Goal: Check status: Check status

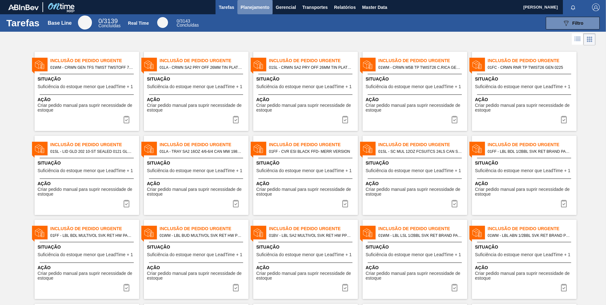
click at [256, 7] on span "Planejamento" at bounding box center [255, 7] width 29 height 8
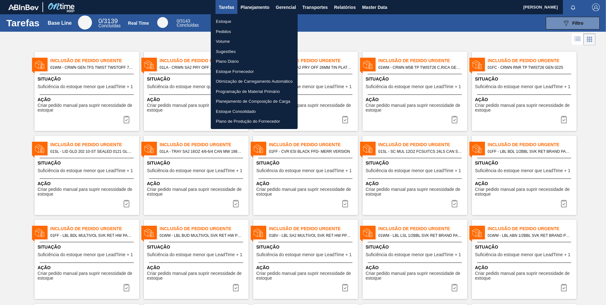
click at [227, 31] on li "Pedidos" at bounding box center [254, 32] width 87 height 10
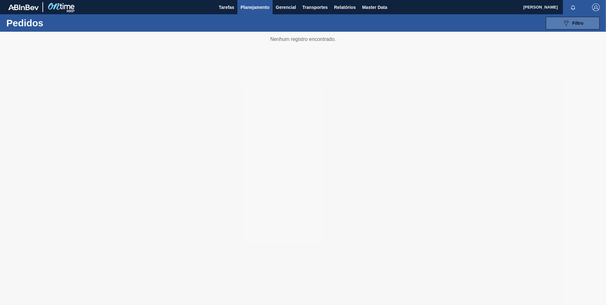
click at [573, 24] on span "Filtro" at bounding box center [577, 23] width 11 height 5
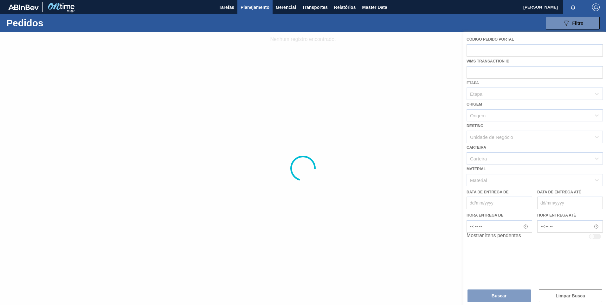
click at [491, 52] on div at bounding box center [303, 168] width 606 height 273
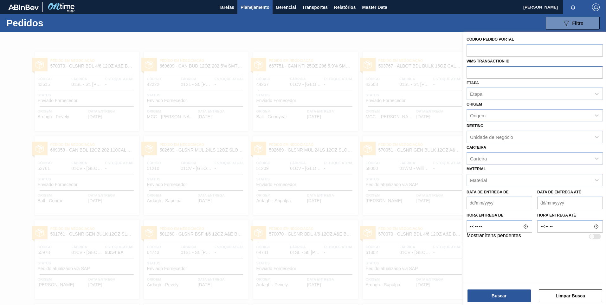
click at [511, 73] on input "text" at bounding box center [534, 72] width 136 height 12
paste input "01CV0548836"
type input "0548836"
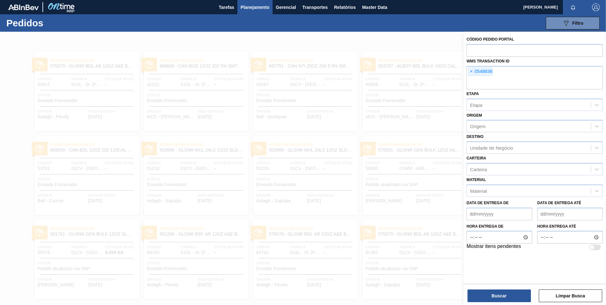
click at [501, 285] on div "Buscar Limpar Busca" at bounding box center [534, 293] width 143 height 18
click at [499, 297] on button "Buscar" at bounding box center [498, 295] width 63 height 13
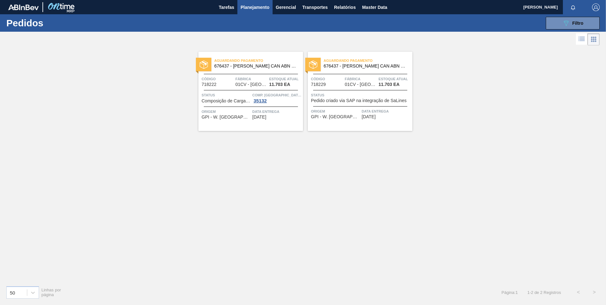
click at [357, 102] on span "Pedido criado via SAP na integração de SaLines" at bounding box center [359, 100] width 96 height 5
click at [271, 66] on span "676437 - CARR CAN ABN 12OZ CAN PK 15/12 CAN 0522" at bounding box center [256, 66] width 84 height 5
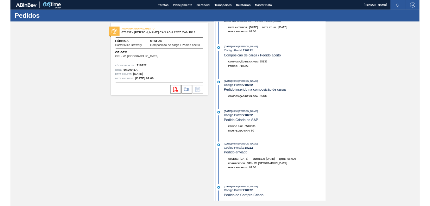
scroll to position [165, 0]
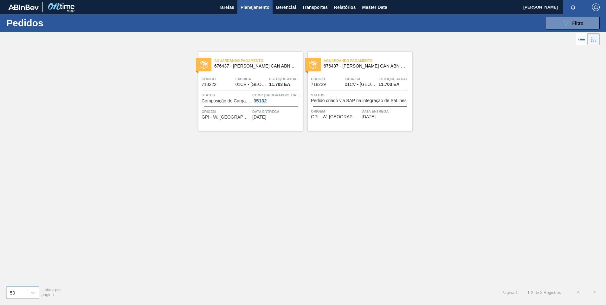
click at [234, 66] on span "676437 - CARR CAN ABN 12OZ CAN PK 15/12 CAN 0522" at bounding box center [256, 66] width 84 height 5
click at [336, 64] on span "Aguardando Pagamento" at bounding box center [368, 60] width 89 height 6
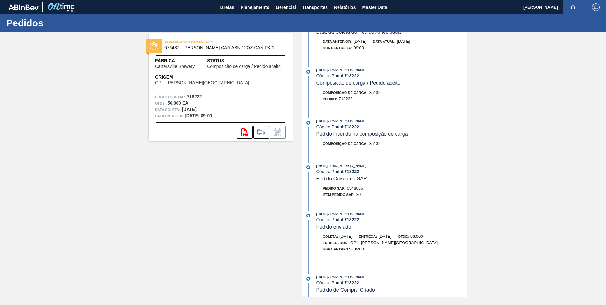
scroll to position [165, 0]
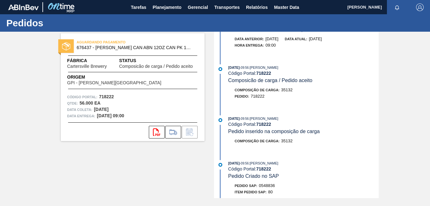
click at [231, 160] on div "02/04/2025 - 09:56 : Juliette Hill" at bounding box center [303, 163] width 151 height 6
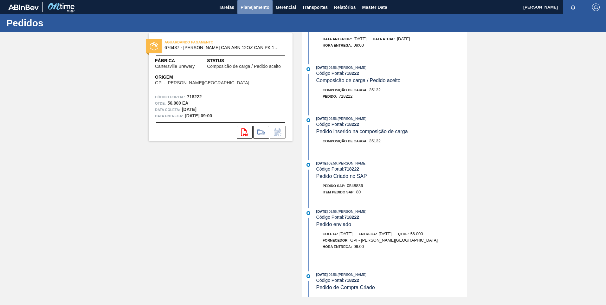
click at [257, 10] on span "Planejamento" at bounding box center [255, 7] width 29 height 8
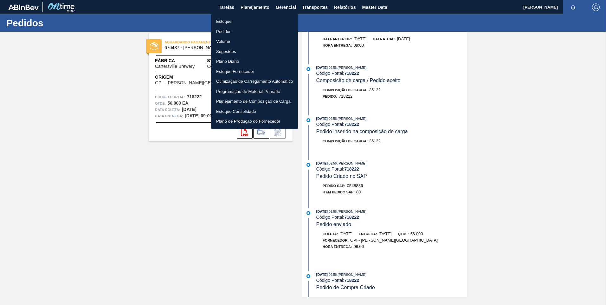
click at [258, 83] on li "Otimização de Carregamento Automático" at bounding box center [254, 81] width 87 height 10
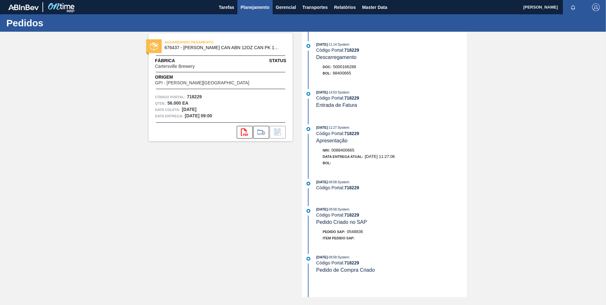
click at [255, 9] on span "Planejamento" at bounding box center [255, 7] width 29 height 8
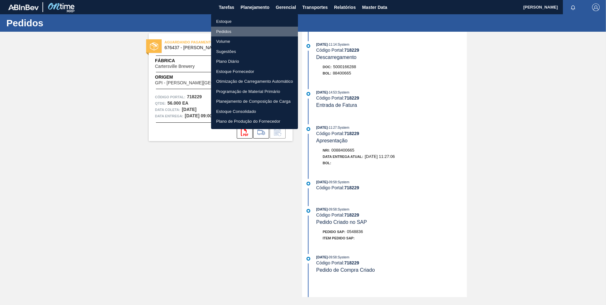
click at [227, 32] on li "Pedidos" at bounding box center [254, 32] width 87 height 10
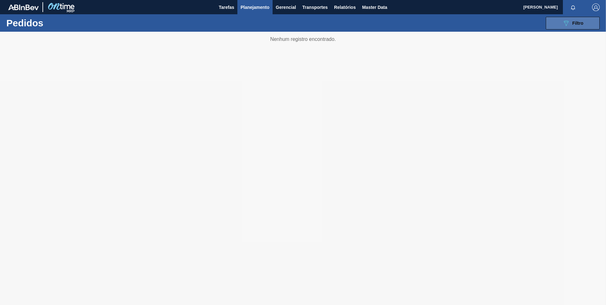
click at [430, 22] on icon "089F7B8B-B2A5-4AFE-B5C0-19BA573D28AC" at bounding box center [566, 23] width 8 height 8
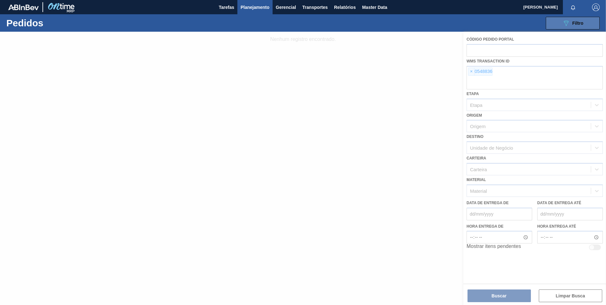
click at [430, 22] on icon "089F7B8B-B2A5-4AFE-B5C0-19BA573D28AC" at bounding box center [566, 23] width 8 height 8
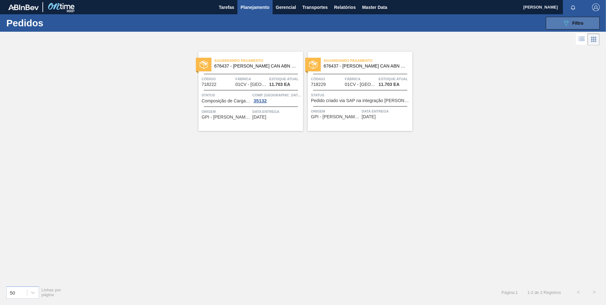
click at [430, 25] on span "Filtro" at bounding box center [577, 23] width 11 height 5
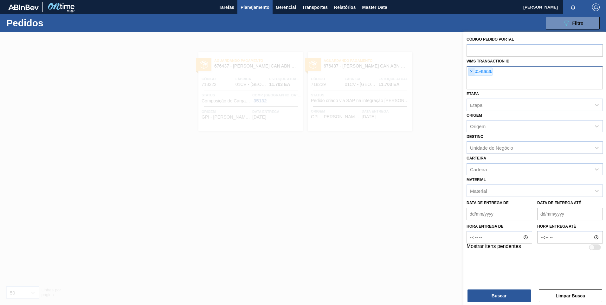
click at [430, 70] on span "×" at bounding box center [471, 72] width 6 height 8
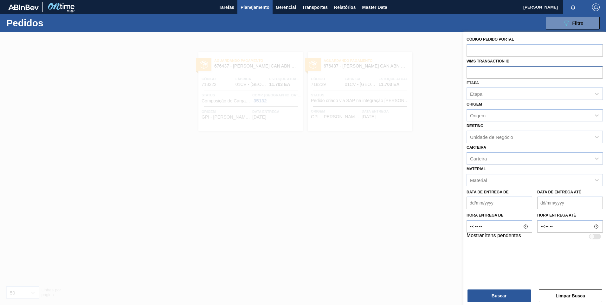
paste input "01SL0869477"
type input "0869477"
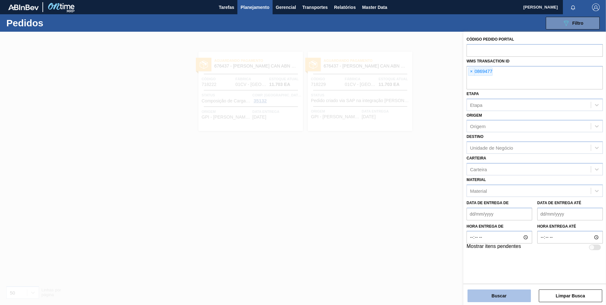
click at [430, 206] on button "Buscar" at bounding box center [498, 295] width 63 height 13
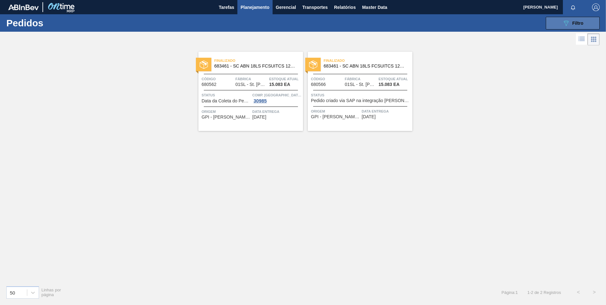
click at [430, 21] on icon "089F7B8B-B2A5-4AFE-B5C0-19BA573D28AC" at bounding box center [566, 23] width 8 height 8
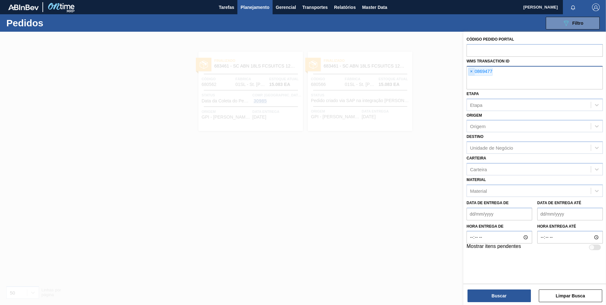
click at [430, 70] on span "×" at bounding box center [471, 72] width 6 height 8
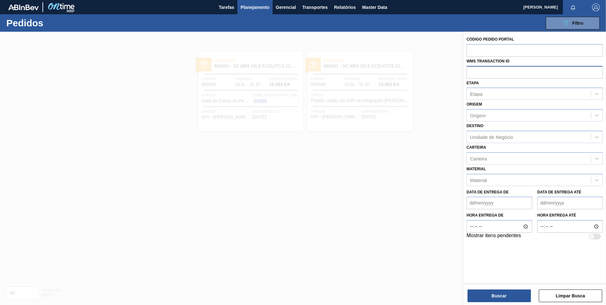
paste input "01FC0649107"
type input "01FC0649107"
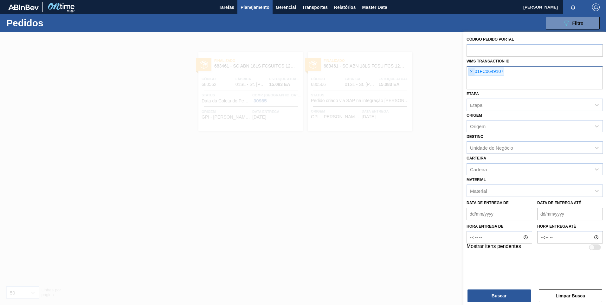
click at [430, 73] on span "×" at bounding box center [471, 72] width 6 height 8
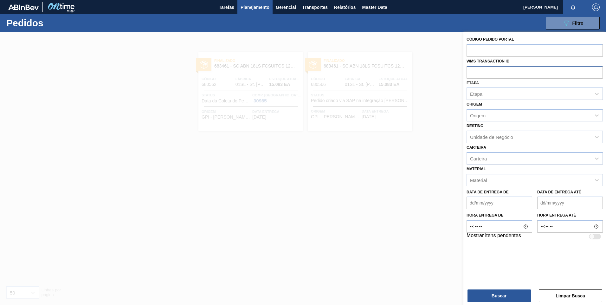
click at [430, 72] on input "text" at bounding box center [534, 72] width 136 height 12
paste input "0704424"
type input "0704424"
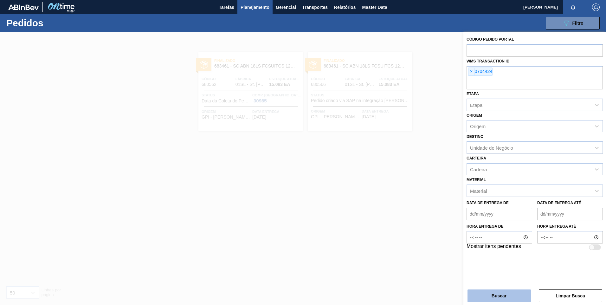
click at [430, 206] on button "Buscar" at bounding box center [498, 295] width 63 height 13
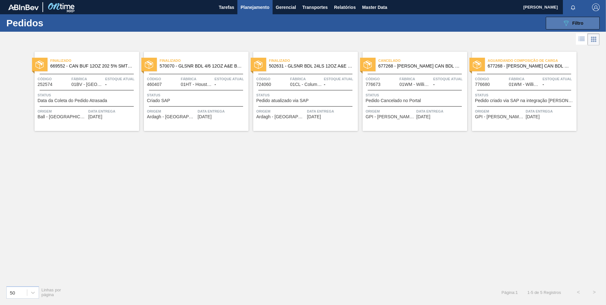
click at [430, 24] on span "Filtro" at bounding box center [577, 23] width 11 height 5
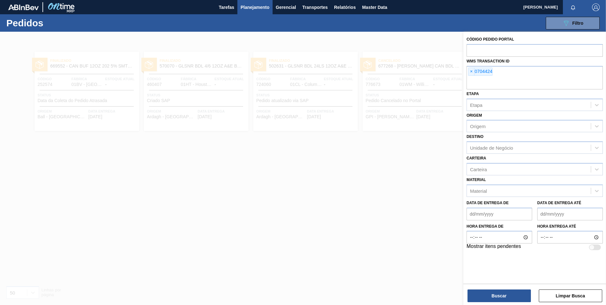
click at [413, 42] on div at bounding box center [303, 184] width 606 height 305
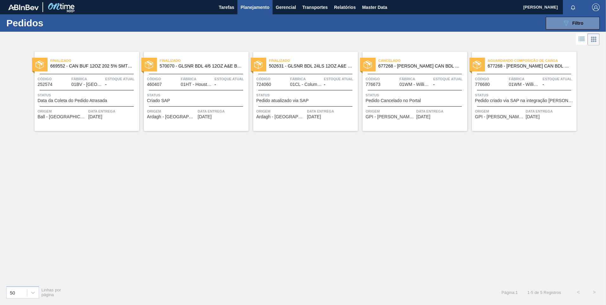
click at [430, 39] on icon at bounding box center [582, 39] width 8 height 8
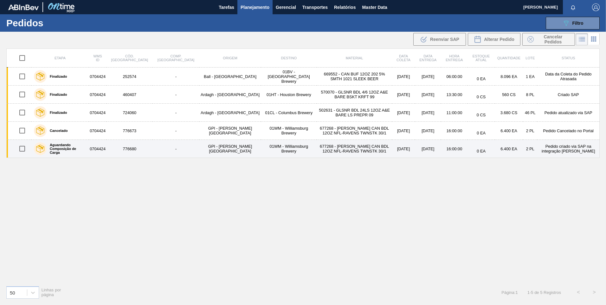
click at [317, 147] on td "677268 - CARR CAN BDL 12OZ NFL-RAVENS TWNSTK 30/1" at bounding box center [354, 149] width 75 height 18
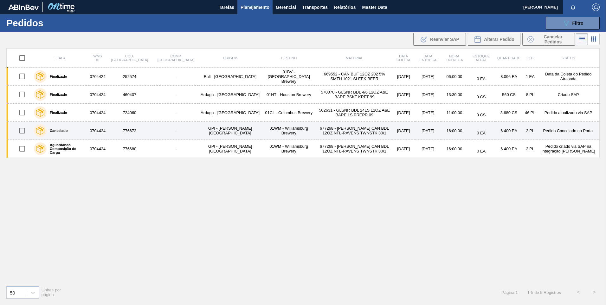
click at [261, 127] on td "01WM - Williamsburg Brewery" at bounding box center [289, 131] width 56 height 18
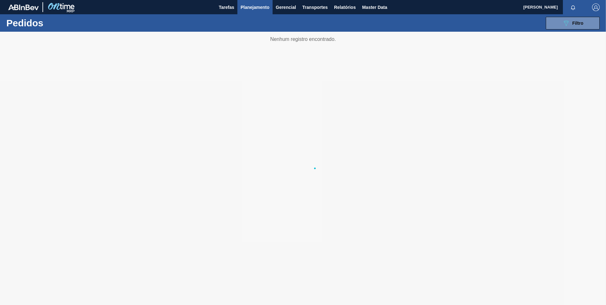
click at [243, 66] on div at bounding box center [303, 168] width 606 height 273
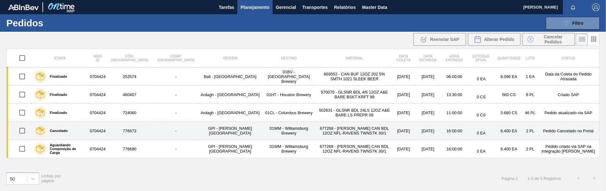
click at [261, 127] on td "01WM - Williamsburg Brewery" at bounding box center [289, 131] width 56 height 18
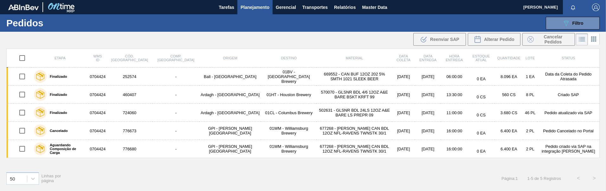
click at [593, 38] on icon at bounding box center [594, 39] width 8 height 8
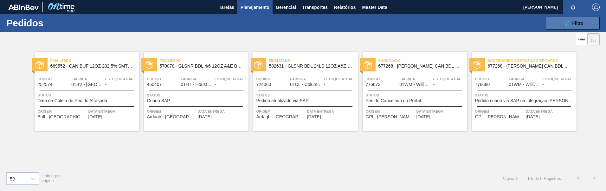
click at [581, 25] on span "Filtro" at bounding box center [577, 23] width 11 height 5
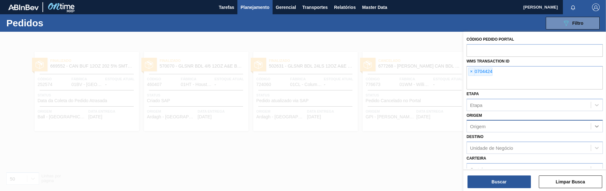
click at [595, 125] on icon at bounding box center [597, 126] width 6 height 6
click at [395, 53] on div at bounding box center [303, 127] width 606 height 191
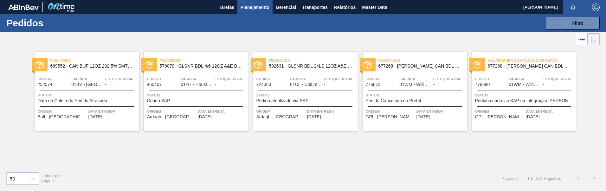
click at [536, 69] on div "Aguardando Composição de Carga 677268 - CARR CAN BDL 12OZ NFL-RAVENS TWNSTK 30/1" at bounding box center [524, 63] width 105 height 14
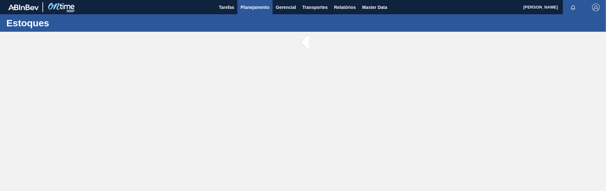
click at [254, 12] on button "Planejamento" at bounding box center [254, 7] width 35 height 14
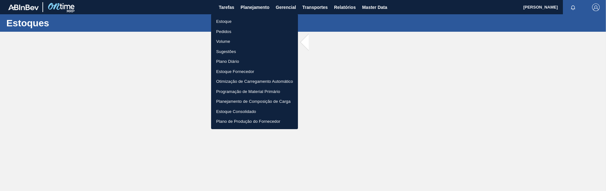
click at [227, 32] on li "Pedidos" at bounding box center [254, 32] width 87 height 10
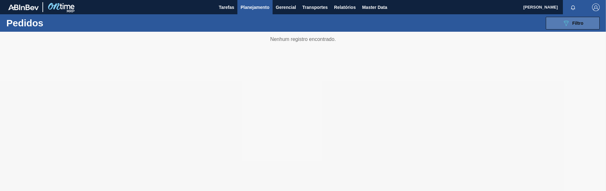
click at [569, 24] on icon "089F7B8B-B2A5-4AFE-B5C0-19BA573D28AC" at bounding box center [566, 23] width 8 height 8
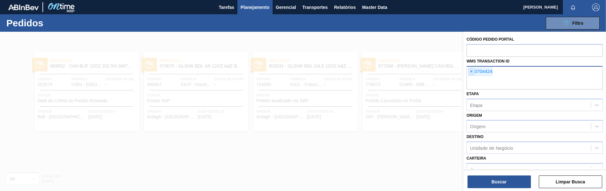
click at [472, 71] on span "×" at bounding box center [471, 72] width 6 height 8
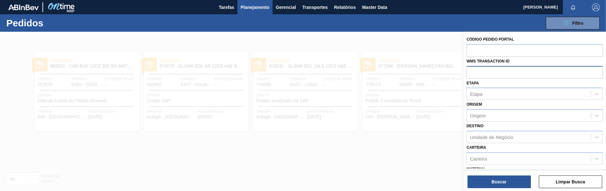
paste input "01FF0658519"
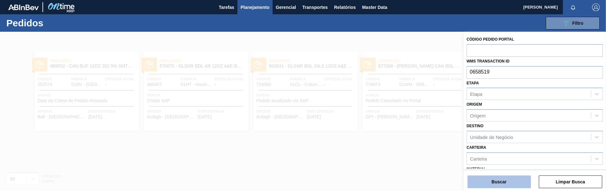
type input "0658519"
click at [500, 182] on button "Buscar" at bounding box center [498, 181] width 63 height 13
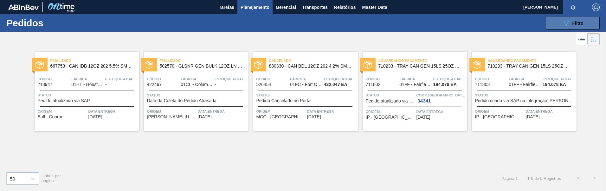
click at [572, 24] on span "Filtro" at bounding box center [577, 23] width 11 height 5
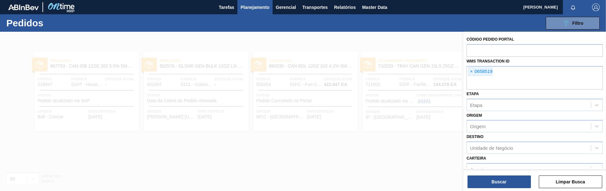
click at [394, 174] on div at bounding box center [303, 127] width 606 height 191
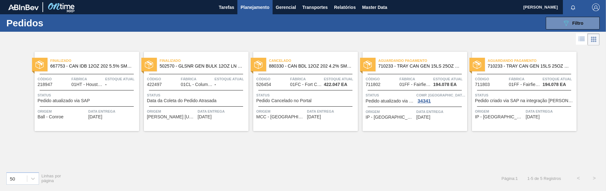
click at [582, 40] on icon at bounding box center [582, 39] width 5 height 0
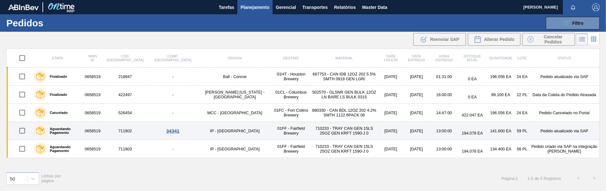
click at [310, 132] on td "710233 - TRAY CAN GEN 15LS 25OZ GEN KRFT 1590-J 0" at bounding box center [344, 131] width 69 height 18
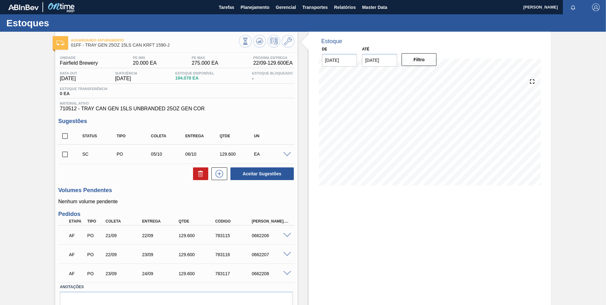
scroll to position [29, 0]
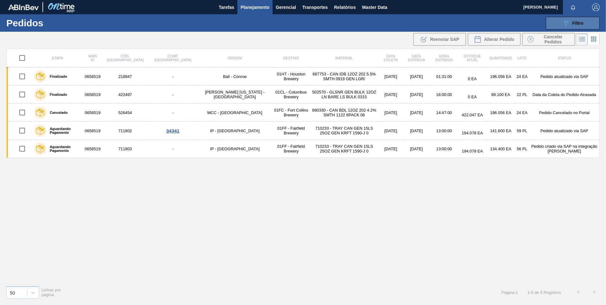
click at [579, 20] on div "089F7B8B-B2A5-4AFE-B5C0-19BA573D28AC Filtro" at bounding box center [572, 23] width 21 height 8
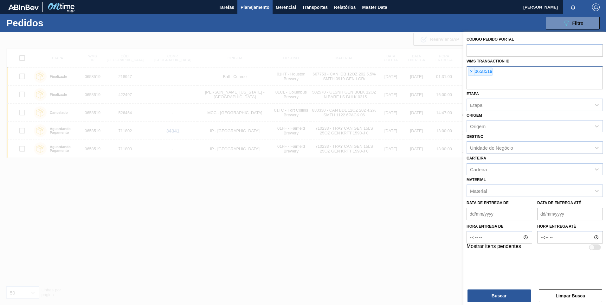
click at [512, 76] on div "× 0658519" at bounding box center [534, 77] width 136 height 23
paste input "01FF0659298"
type input "0659298"
click at [471, 72] on span "×" at bounding box center [471, 72] width 6 height 8
click at [502, 297] on button "Buscar" at bounding box center [498, 295] width 63 height 13
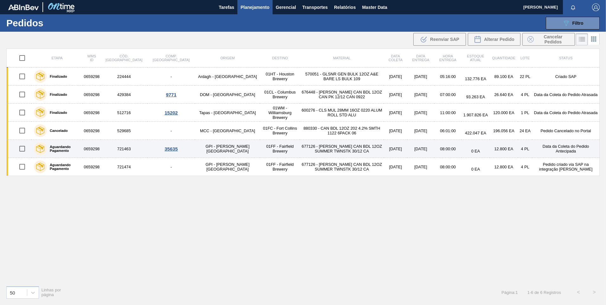
click at [260, 149] on td "01FF - Fairfield Brewery" at bounding box center [280, 149] width 40 height 18
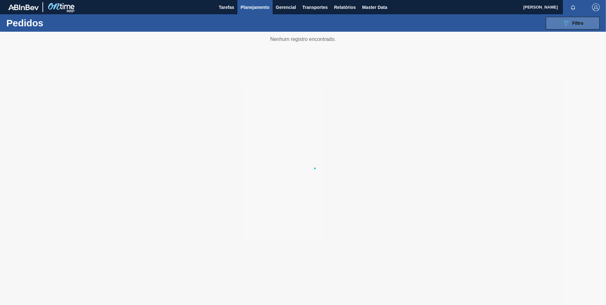
click at [564, 24] on icon "089F7B8B-B2A5-4AFE-B5C0-19BA573D28AC" at bounding box center [566, 23] width 8 height 8
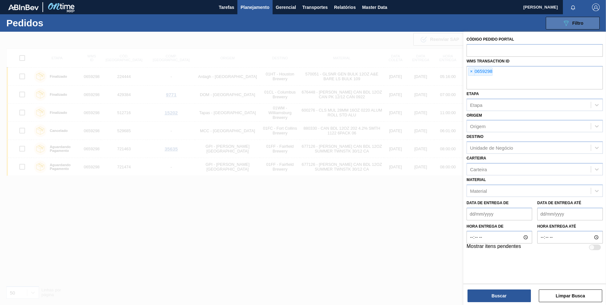
click at [564, 24] on icon "089F7B8B-B2A5-4AFE-B5C0-19BA573D28AC" at bounding box center [566, 23] width 8 height 8
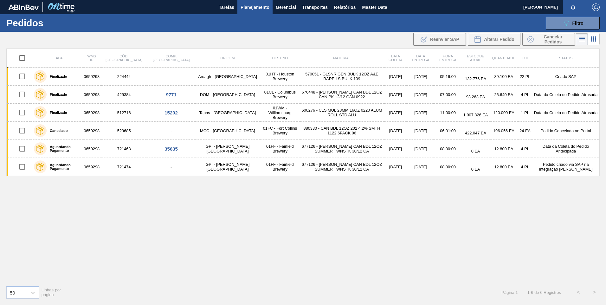
click at [592, 40] on icon at bounding box center [591, 38] width 1 height 1
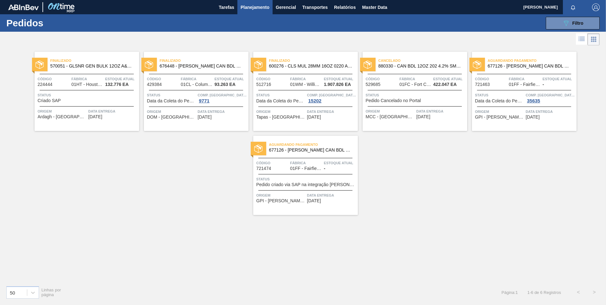
click at [288, 149] on span "677126 - CARR CAN BDL 12OZ SUMMER TWNSTK 30/12 CA" at bounding box center [311, 150] width 84 height 5
click at [594, 39] on icon at bounding box center [593, 39] width 1 height 1
click at [523, 68] on div "Aguardando Pagamento 677126 - CARR CAN BDL 12OZ SUMMER TWNSTK 30/12 CA" at bounding box center [524, 63] width 105 height 14
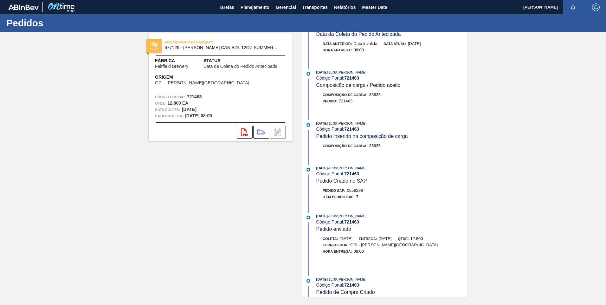
scroll to position [165, 0]
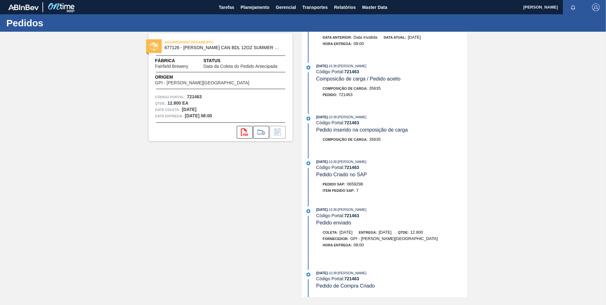
scroll to position [165, 0]
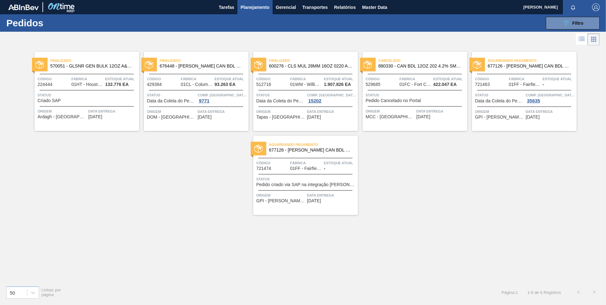
click at [516, 63] on span "Aguardando Pagamento" at bounding box center [532, 60] width 89 height 6
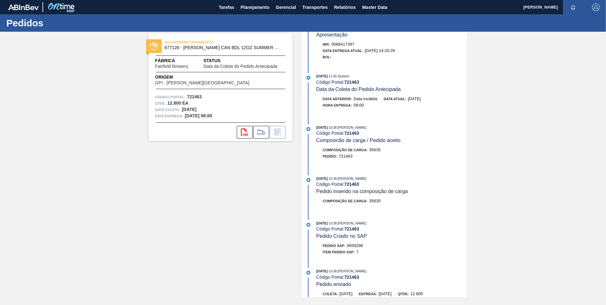
scroll to position [39, 0]
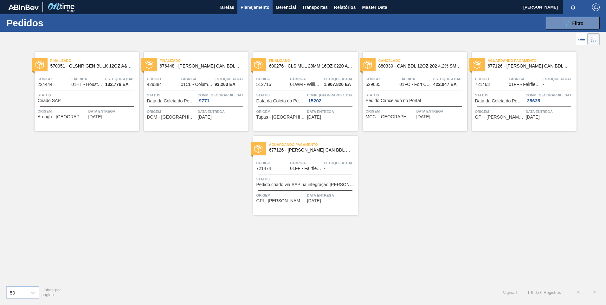
click at [320, 153] on div "Aguardando Pagamento 677126 - CARR CAN BDL 12OZ SUMMER TWNSTK 30/12 CA" at bounding box center [305, 147] width 105 height 14
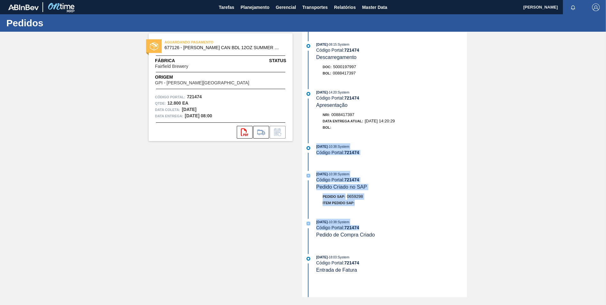
drag, startPoint x: 389, startPoint y: 238, endPoint x: 316, endPoint y: 148, distance: 115.3
click at [316, 148] on div "29/04/2025 - 08:15 : System Código Portal: 721474 Descarregamento Doc: 50001979…" at bounding box center [385, 164] width 163 height 265
click at [427, 164] on div "29/04/2025 - 08:15 : System Código Portal: 721474 Descarregamento Doc: 50001979…" at bounding box center [385, 164] width 163 height 265
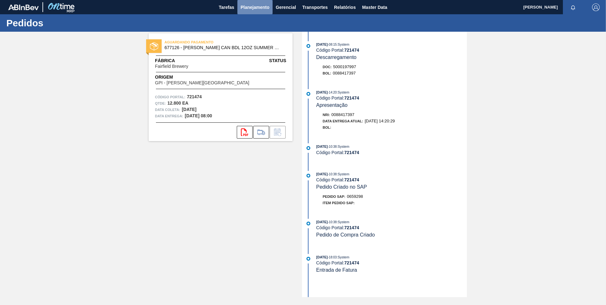
click at [253, 10] on span "Planejamento" at bounding box center [255, 7] width 29 height 8
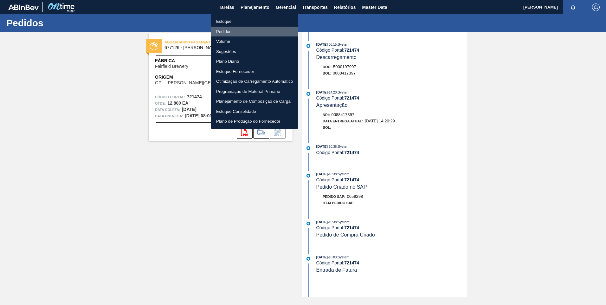
click at [228, 31] on li "Pedidos" at bounding box center [254, 32] width 87 height 10
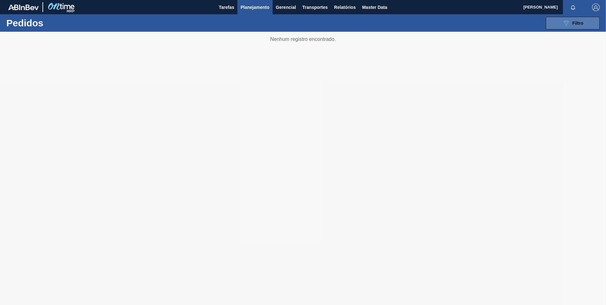
click at [593, 19] on button "089F7B8B-B2A5-4AFE-B5C0-19BA573D28AC Filtro" at bounding box center [573, 23] width 54 height 13
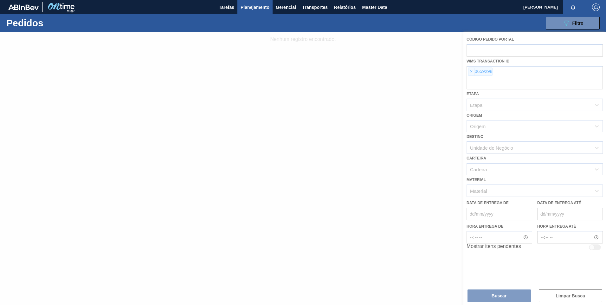
click at [470, 72] on div at bounding box center [303, 168] width 606 height 273
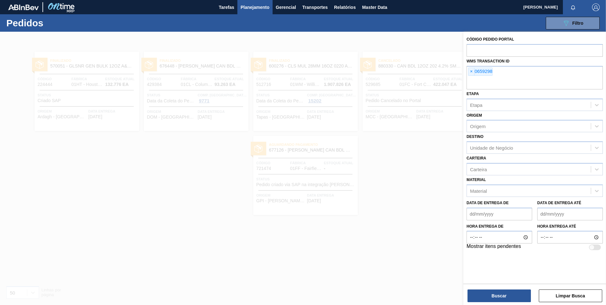
click at [471, 73] on span "×" at bounding box center [471, 72] width 6 height 8
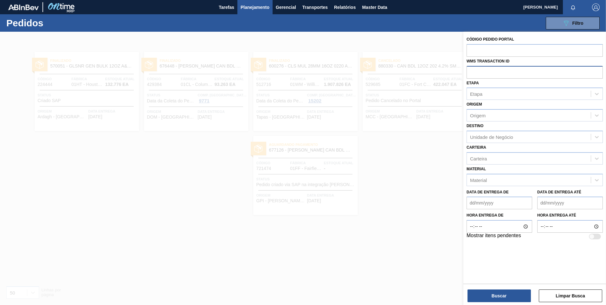
paste input "01JK0571451"
type input "0571451"
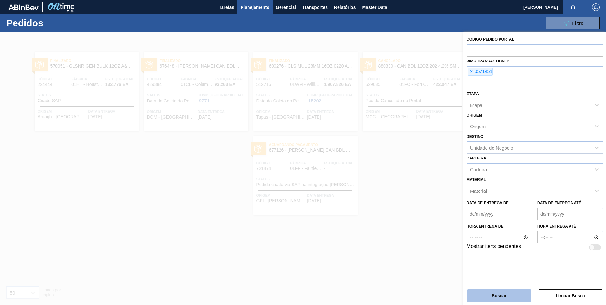
click at [506, 296] on button "Buscar" at bounding box center [498, 295] width 63 height 13
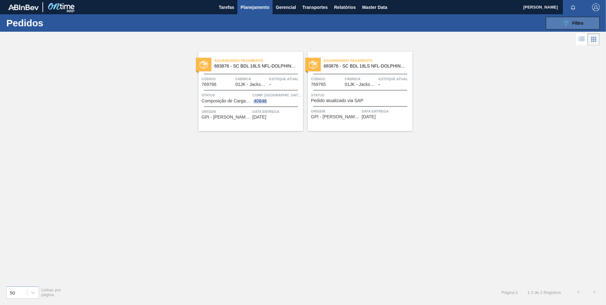
click at [574, 24] on span "Filtro" at bounding box center [577, 23] width 11 height 5
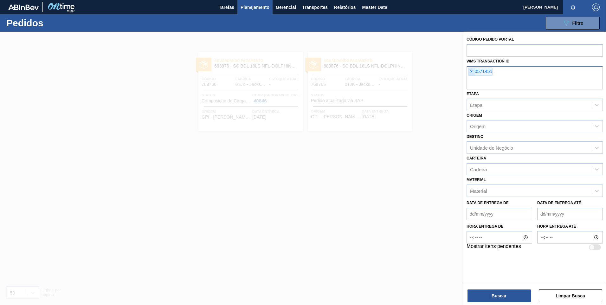
click at [471, 72] on span "×" at bounding box center [471, 72] width 6 height 8
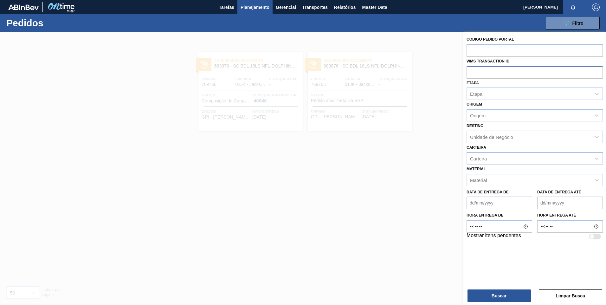
paste input "01BV0763602"
type input "0763602"
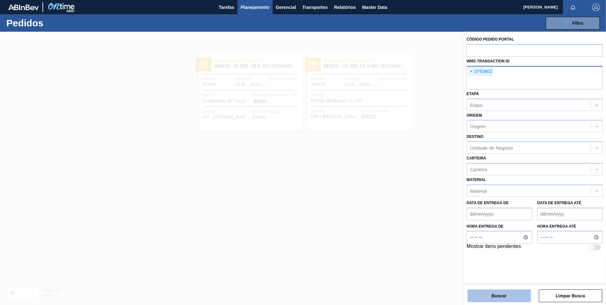
click at [505, 296] on button "Buscar" at bounding box center [498, 295] width 63 height 13
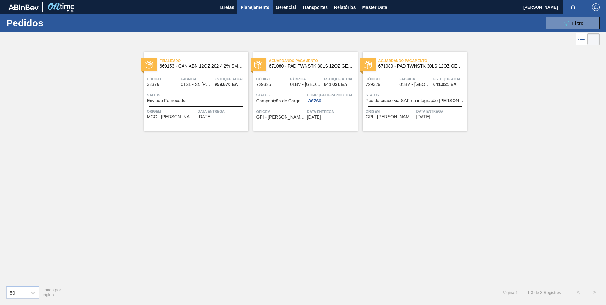
click at [406, 64] on span "671080 - PAD TWNSTK 30LS 12OZ GEN 0194 167 ABICCN" at bounding box center [420, 66] width 84 height 5
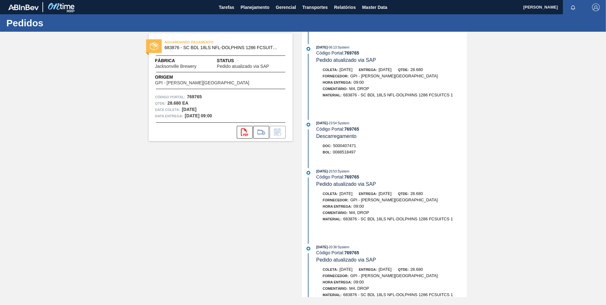
scroll to position [78743, 0]
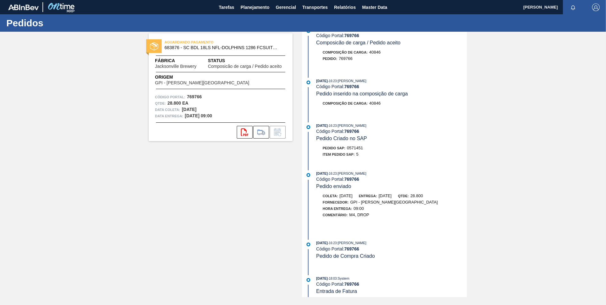
scroll to position [121, 0]
